Goal: Communication & Community: Share content

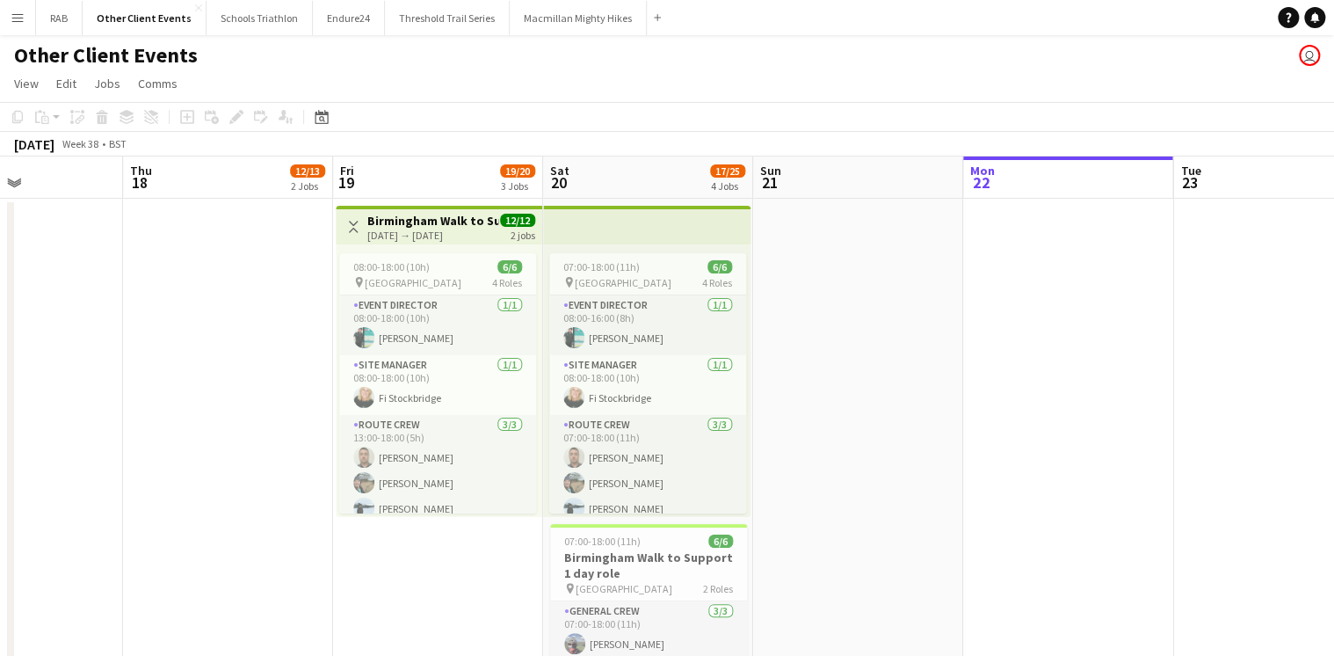
scroll to position [70, 0]
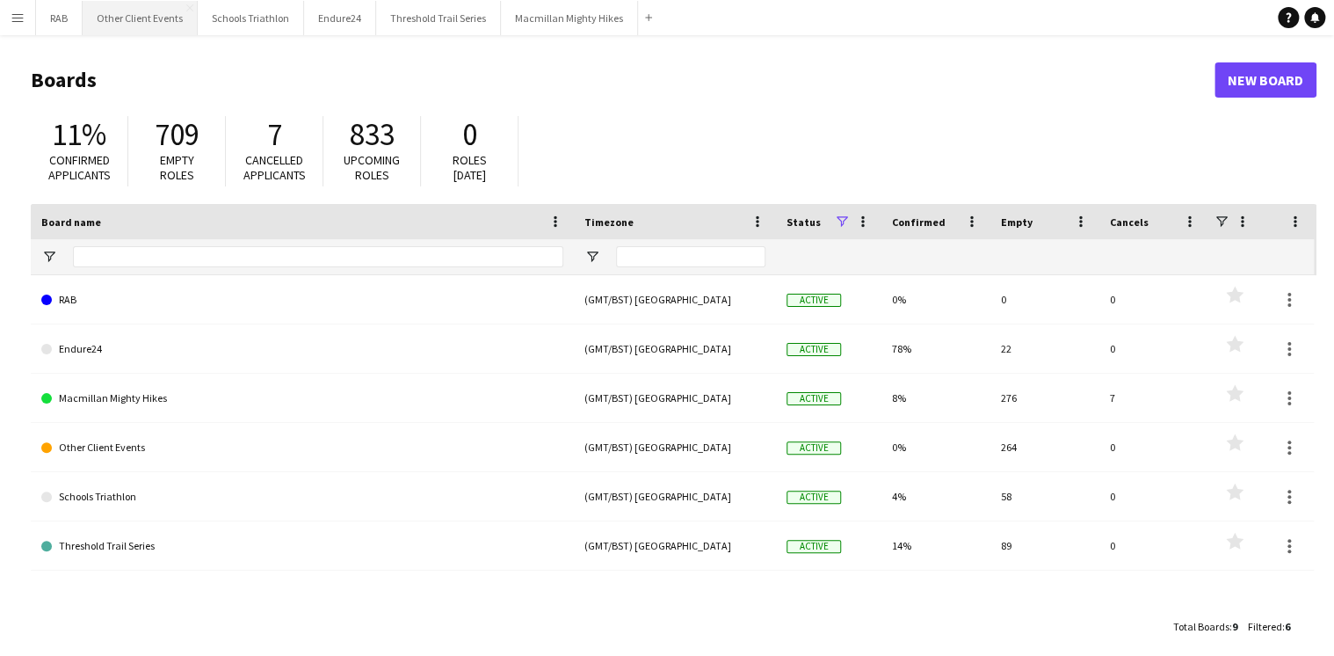
click at [166, 18] on button "Other Client Events Close" at bounding box center [140, 18] width 115 height 34
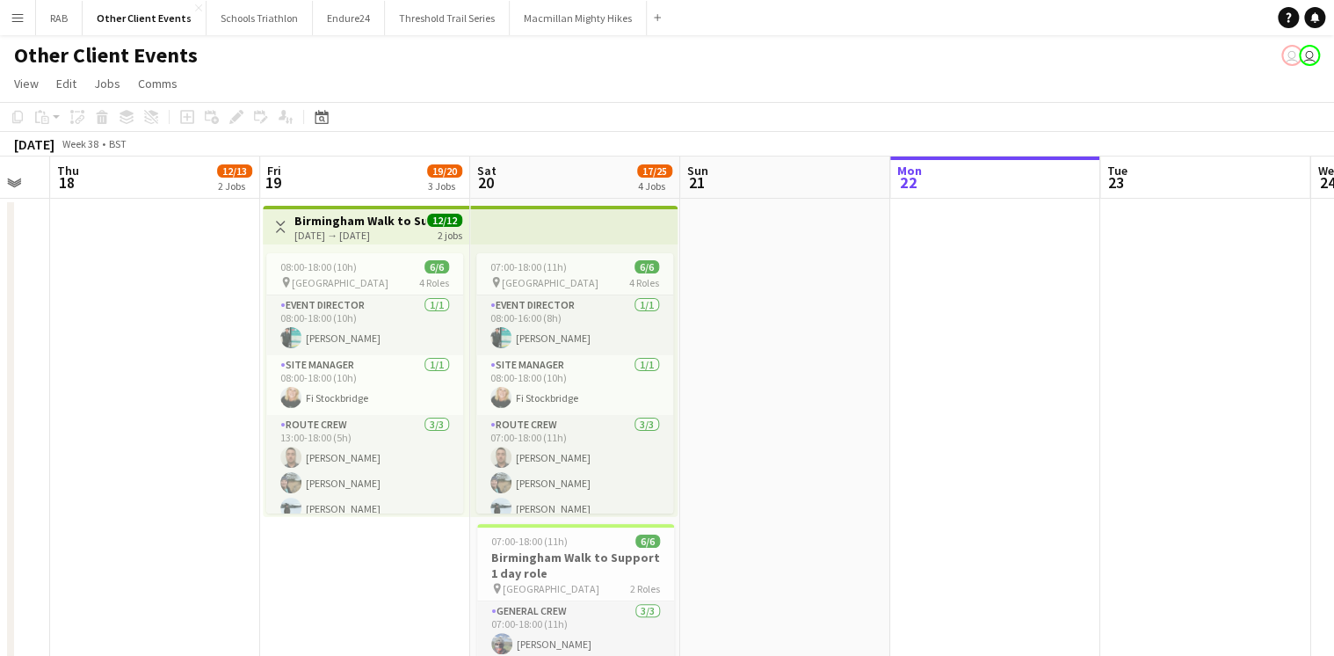
scroll to position [0, 369]
drag, startPoint x: 171, startPoint y: 180, endPoint x: 853, endPoint y: 193, distance: 681.4
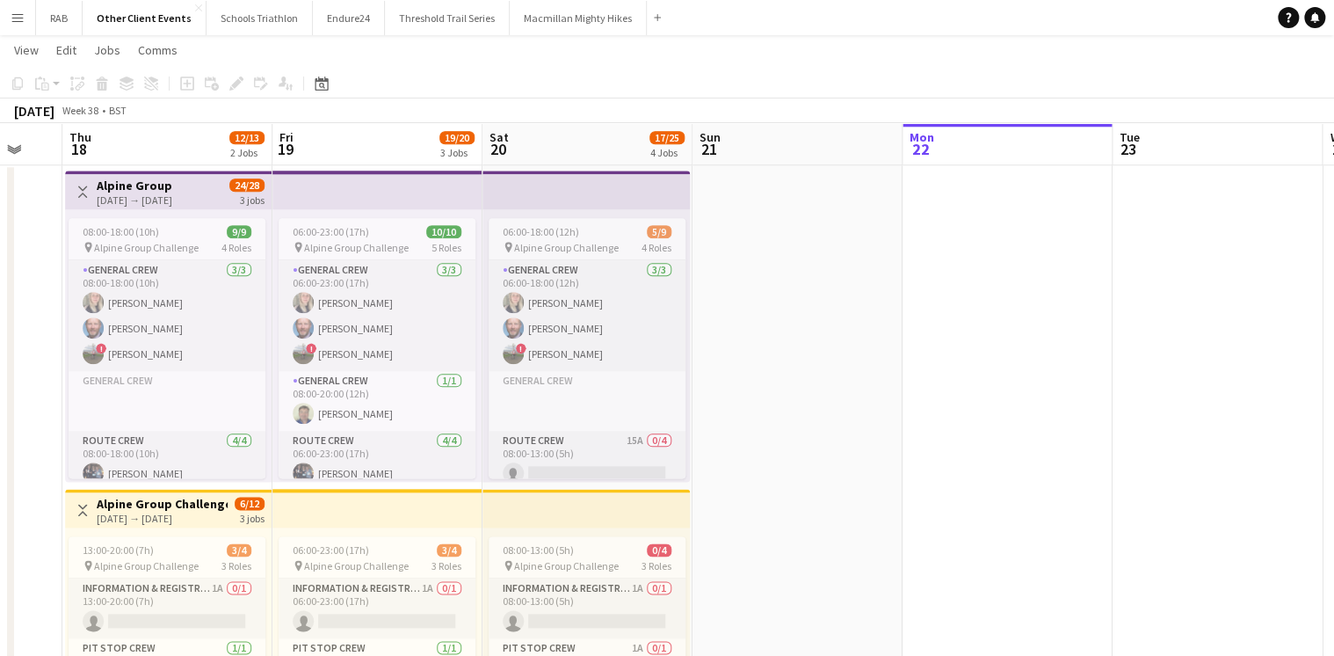
scroll to position [0, 453]
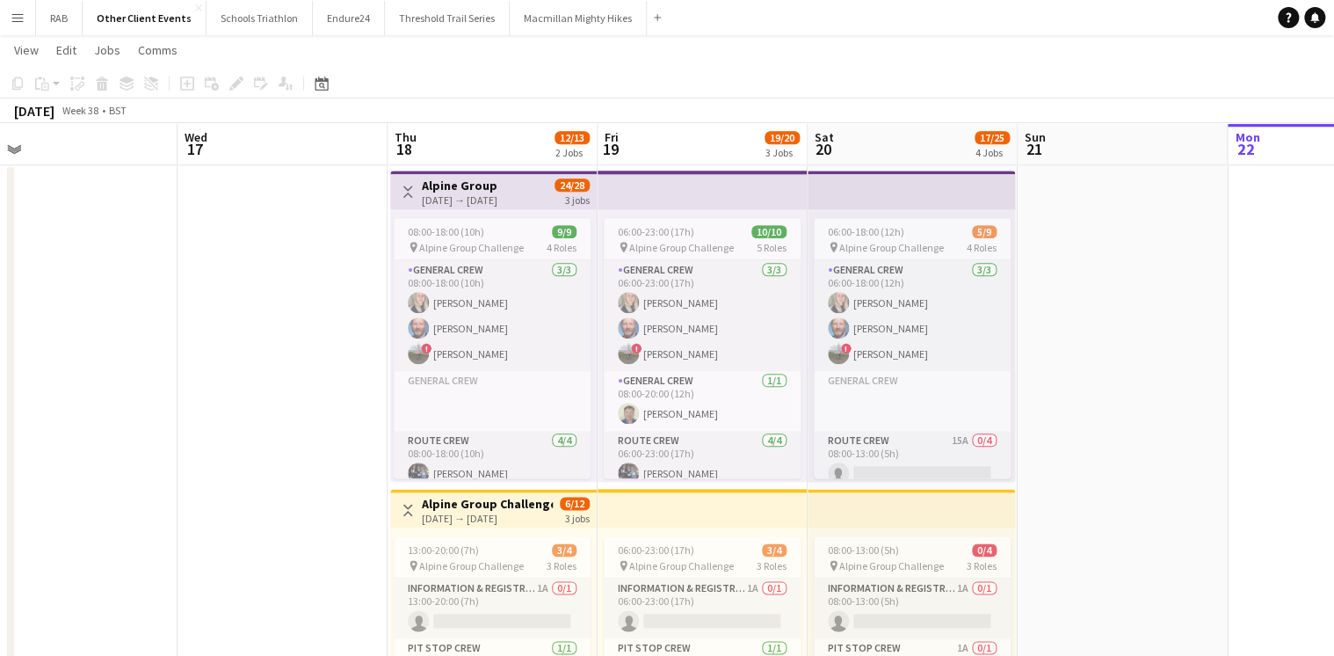
drag, startPoint x: 717, startPoint y: 148, endPoint x: 1055, endPoint y: 134, distance: 337.9
click at [1055, 134] on app-calendar-viewport "Sun 14 Mon 15 Tue 16 Wed 17 Thu 18 12/13 2 Jobs Fri 19 19/20 3 Jobs Sat 20 17/2…" at bounding box center [667, 299] width 1334 height 2149
click at [469, 188] on h3 "Alpine Group" at bounding box center [460, 186] width 76 height 16
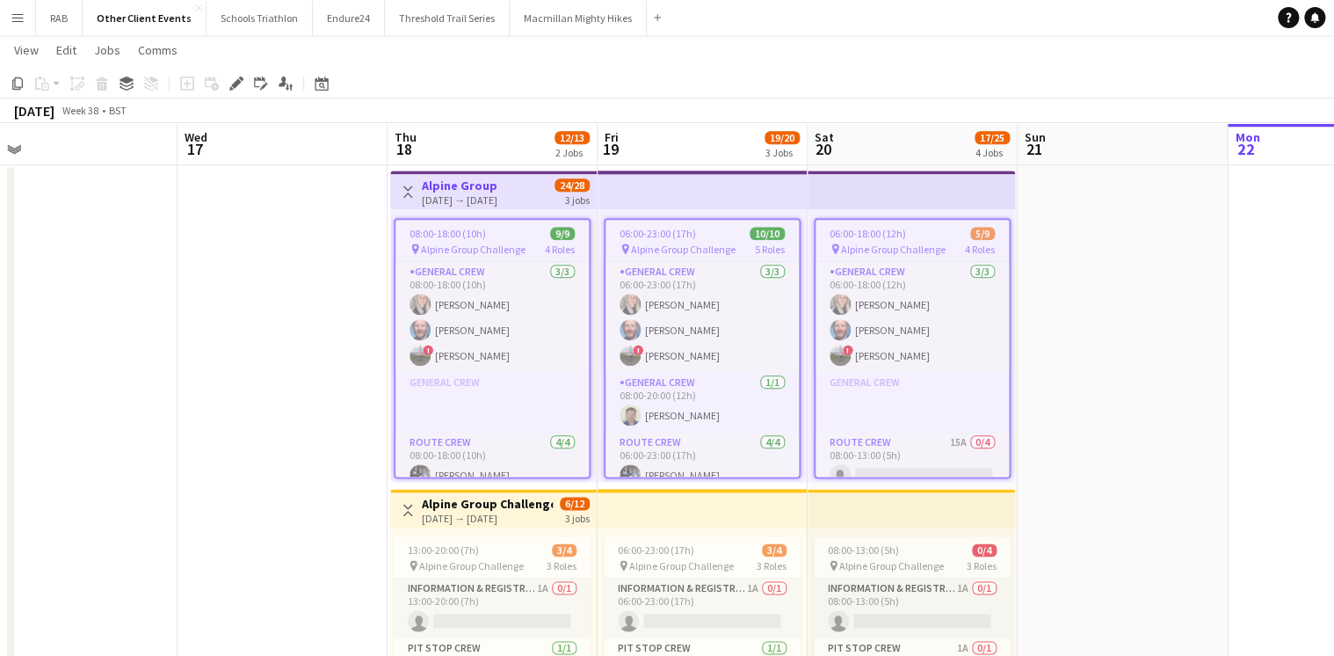
click at [491, 499] on h3 "Alpine Group Challenge" at bounding box center [487, 504] width 131 height 16
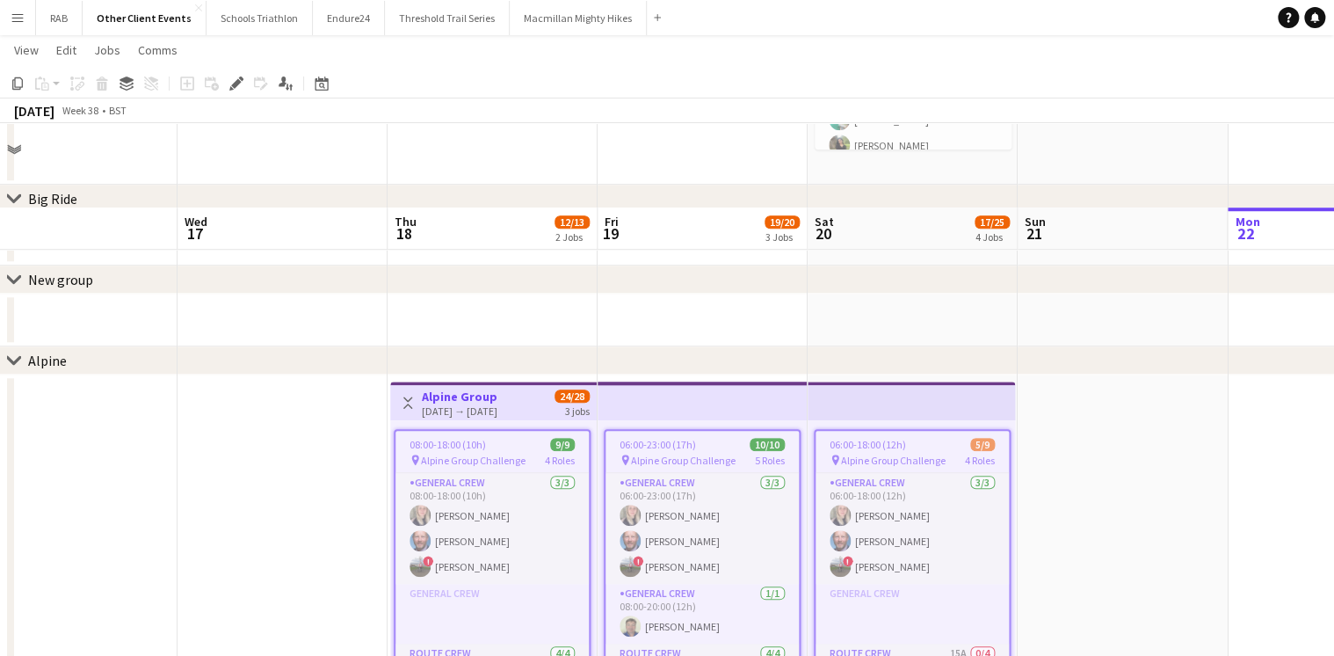
scroll to position [633, 0]
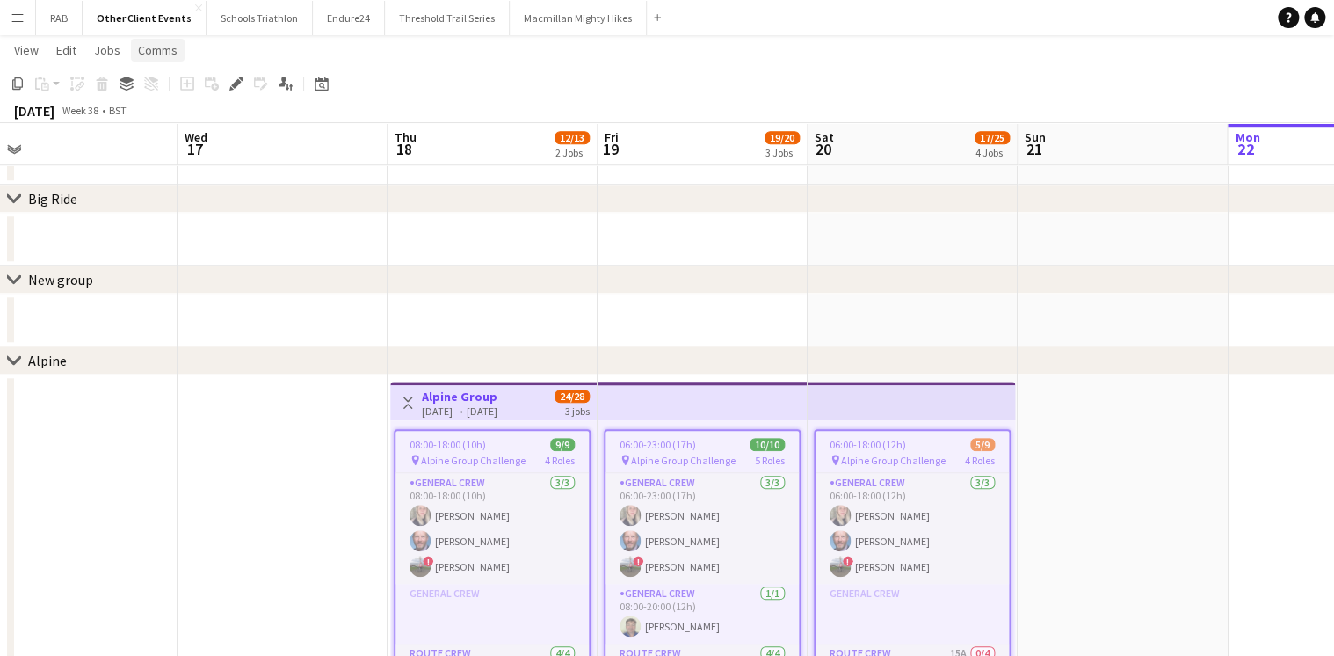
click at [148, 48] on span "Comms" at bounding box center [158, 50] width 40 height 16
click at [173, 83] on span "Notify confirmed crew" at bounding box center [203, 88] width 118 height 16
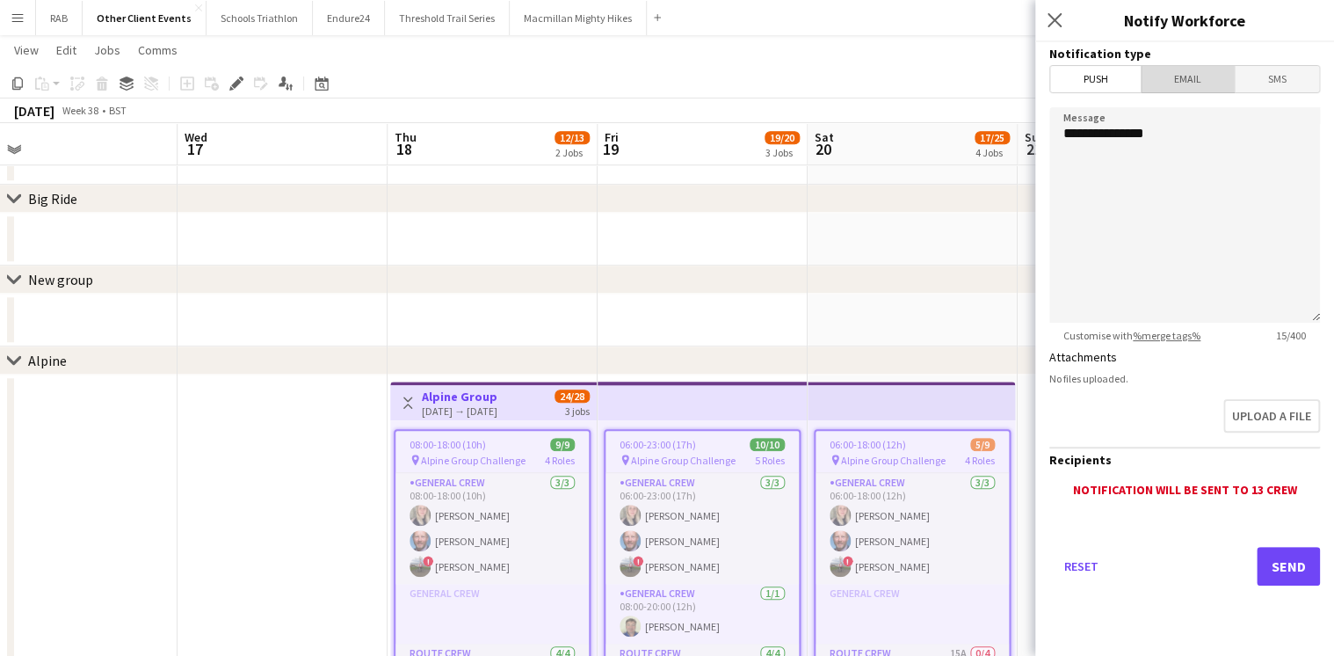
click at [1191, 80] on span "Email" at bounding box center [1188, 79] width 93 height 26
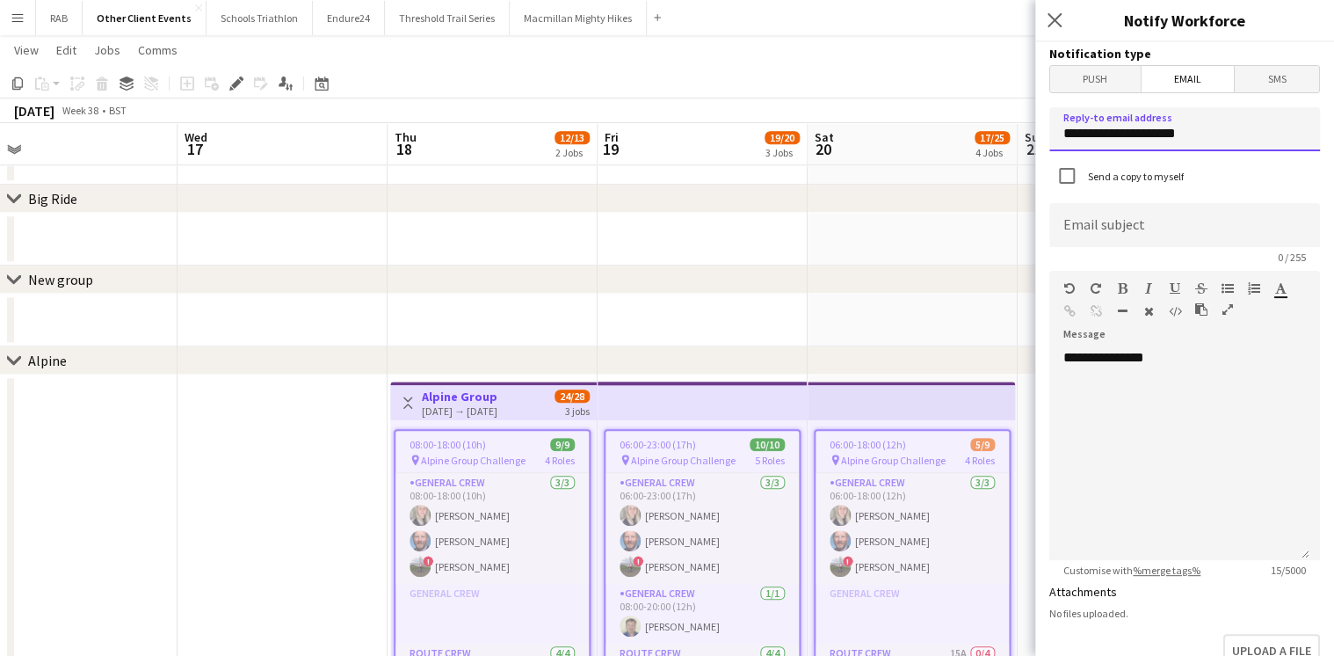
drag, startPoint x: 1200, startPoint y: 135, endPoint x: 980, endPoint y: 135, distance: 219.8
click at [980, 135] on body "Menu Boards Boards Boards All jobs Status Workforce Workforce My Workforce Recr…" at bounding box center [667, 475] width 1334 height 2217
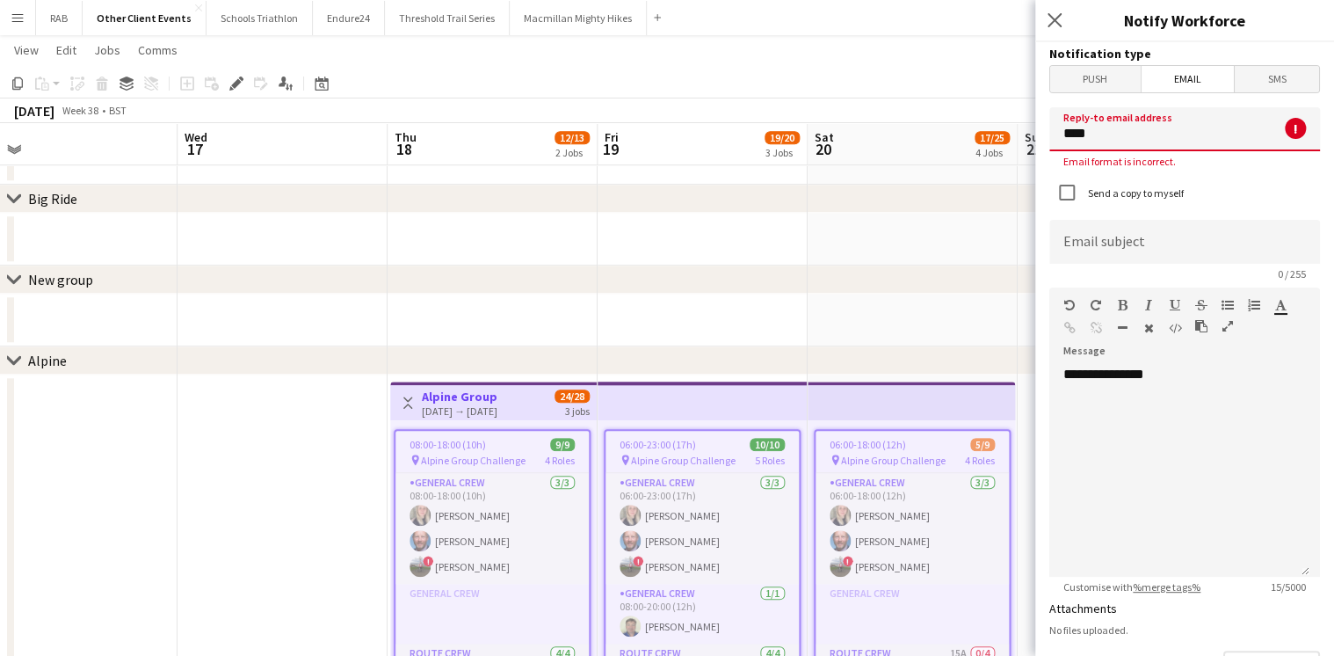
type input "**********"
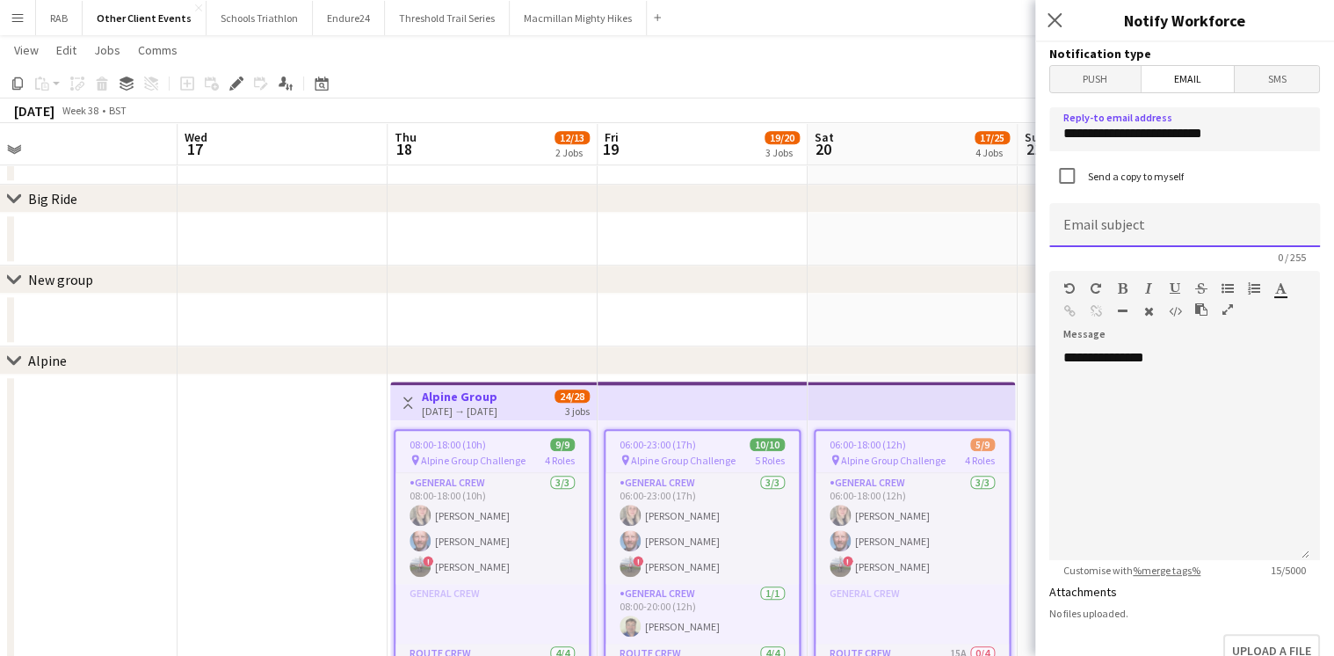
click at [1094, 227] on input at bounding box center [1185, 225] width 271 height 44
type input "**********"
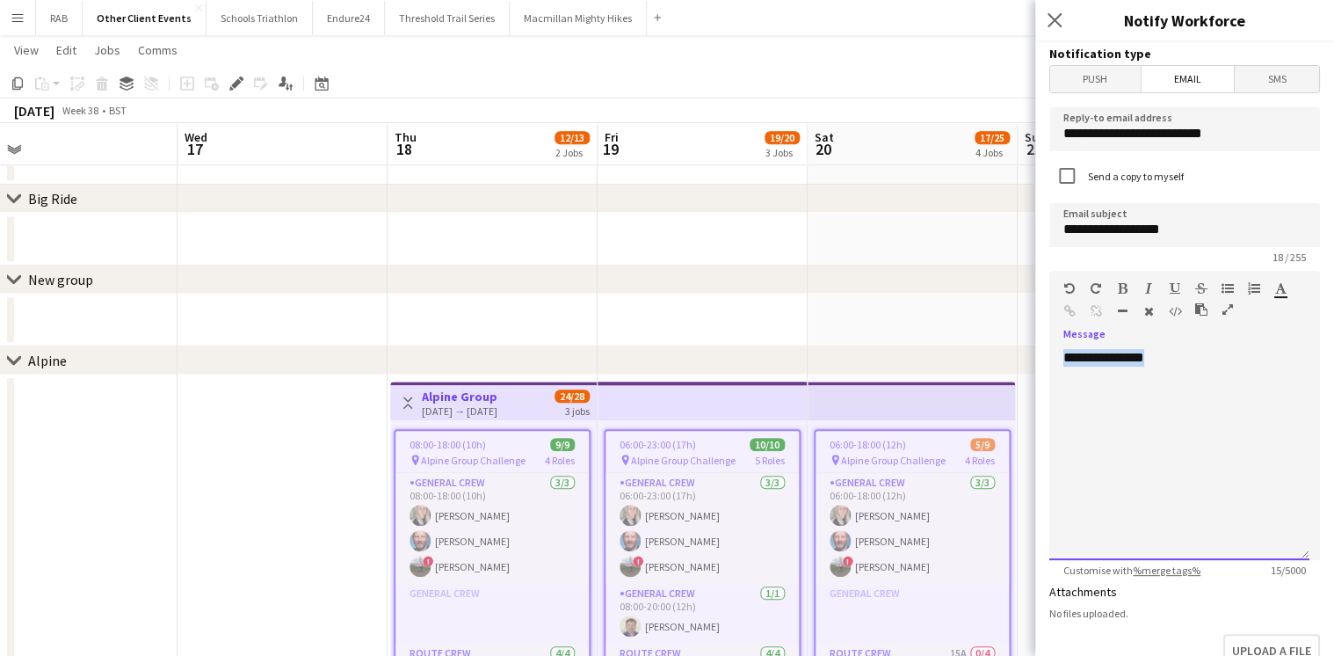
drag, startPoint x: 1168, startPoint y: 361, endPoint x: 1051, endPoint y: 359, distance: 117.0
click at [1051, 359] on div "**********" at bounding box center [1180, 454] width 260 height 211
paste div
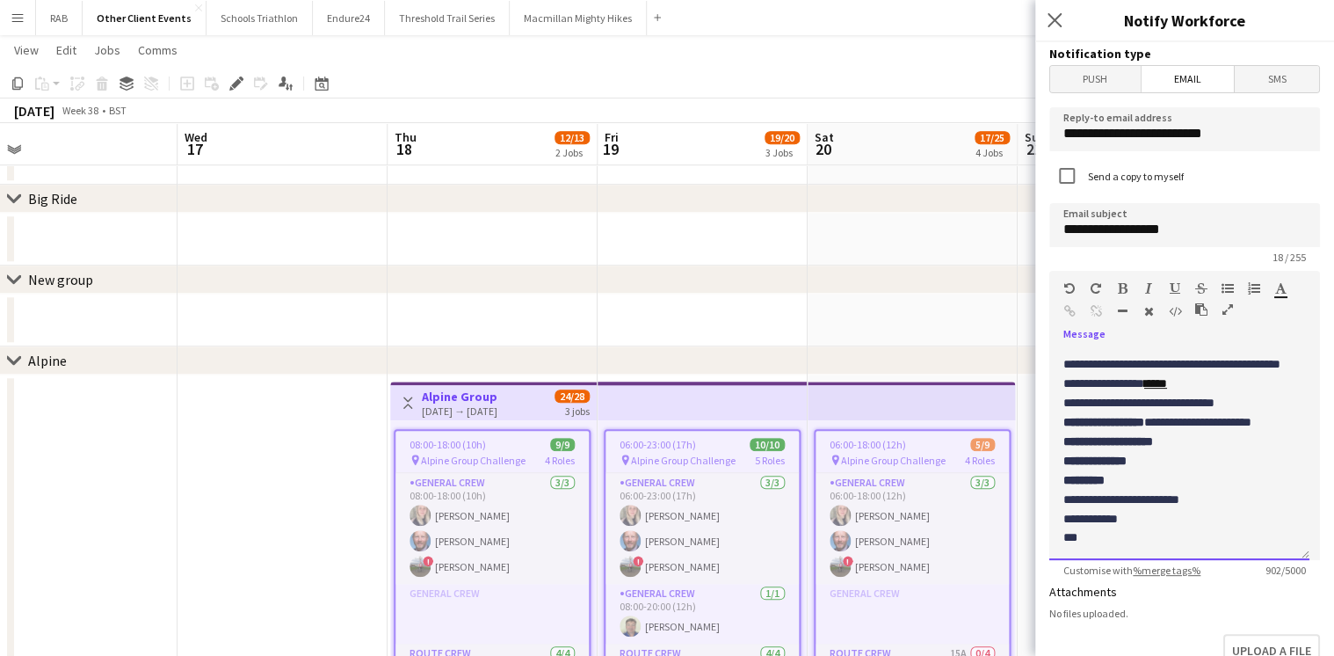
scroll to position [0, 0]
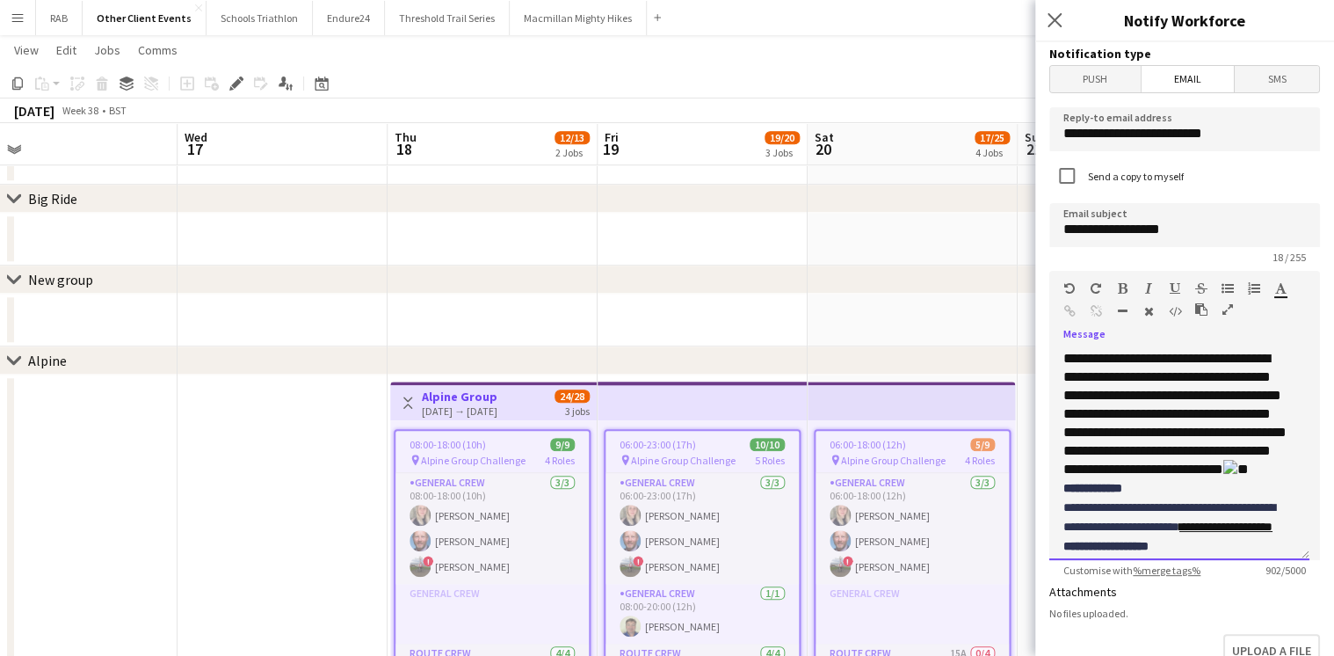
click at [1244, 478] on p "**********" at bounding box center [1180, 413] width 232 height 129
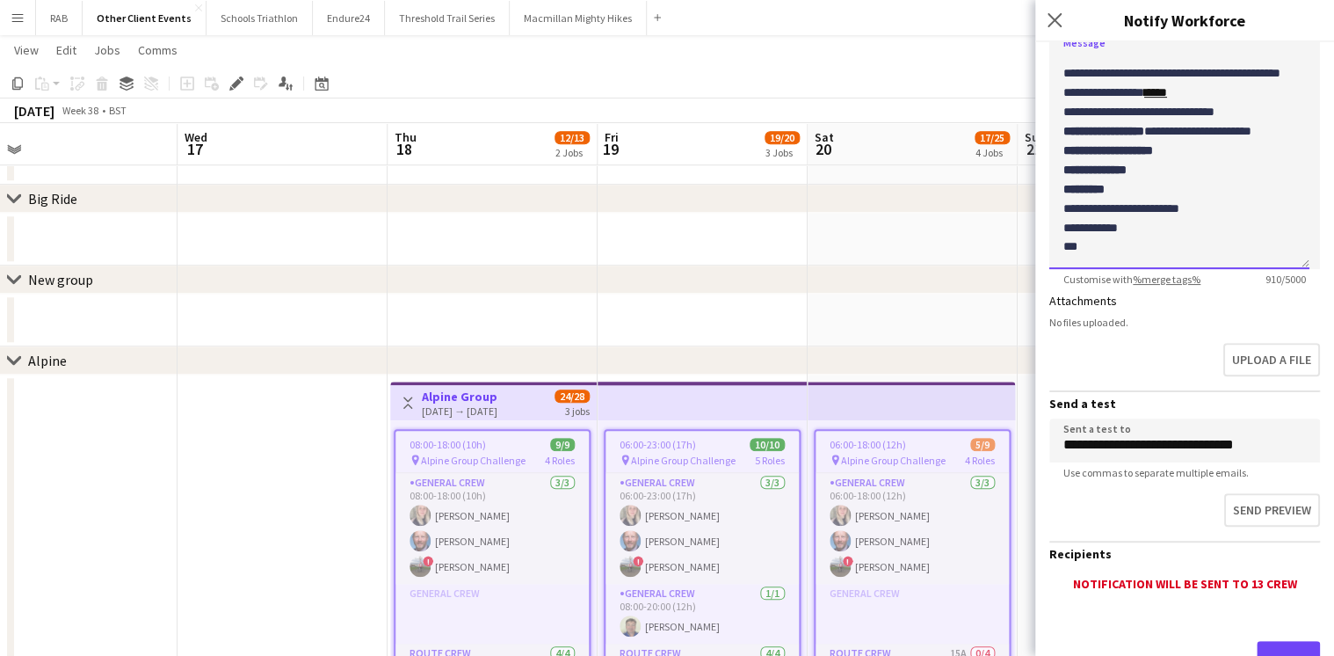
scroll to position [361, 0]
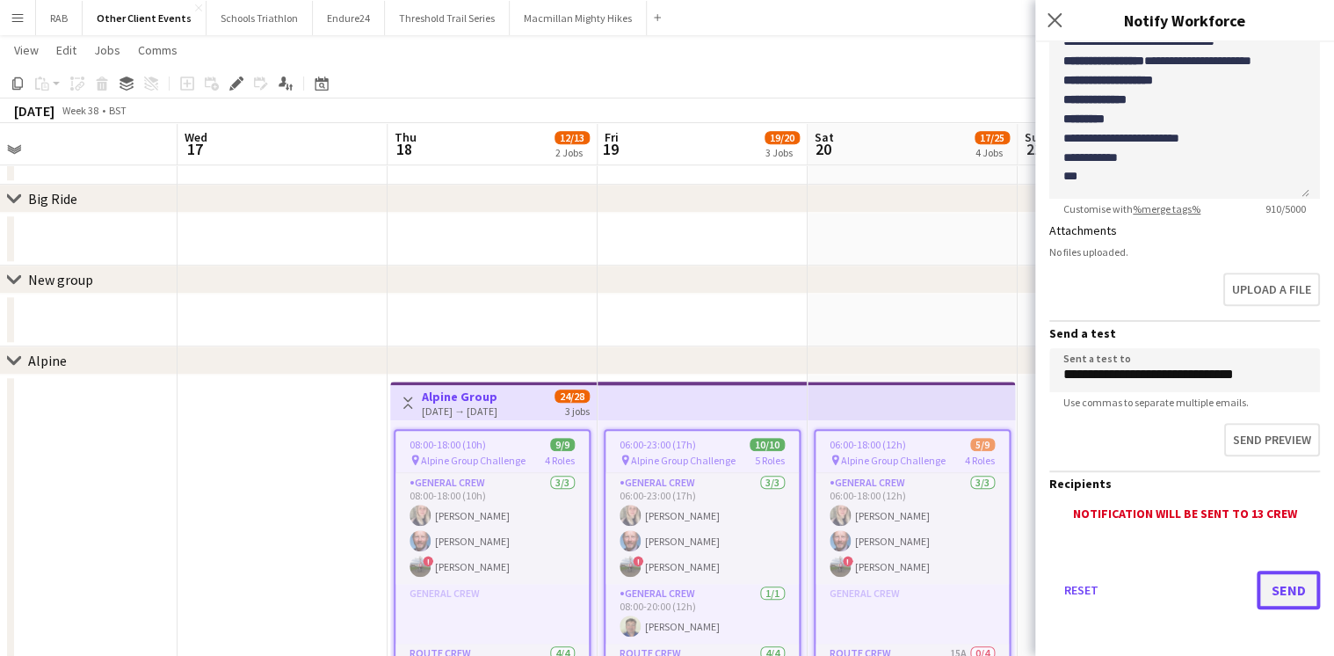
click at [1282, 587] on button "Send" at bounding box center [1288, 590] width 63 height 39
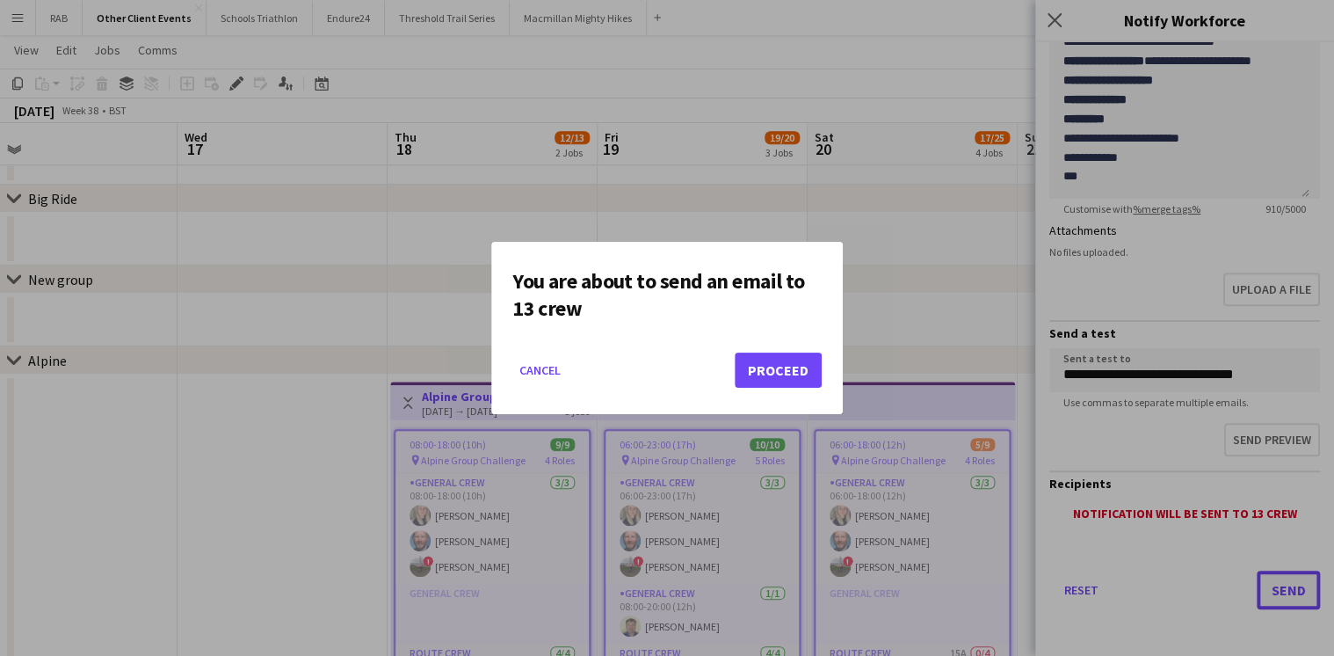
scroll to position [0, 0]
click at [773, 374] on button "Proceed" at bounding box center [778, 370] width 87 height 35
